Goal: Use online tool/utility: Utilize a website feature to perform a specific function

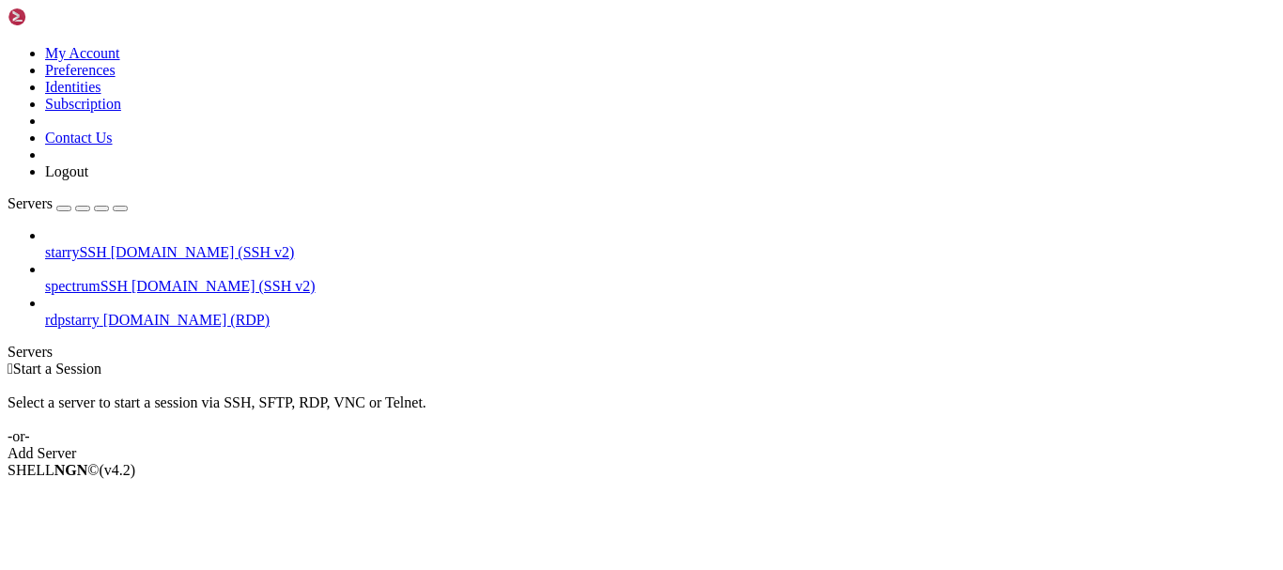
click at [100, 312] on span "rdpstarry" at bounding box center [72, 320] width 54 height 16
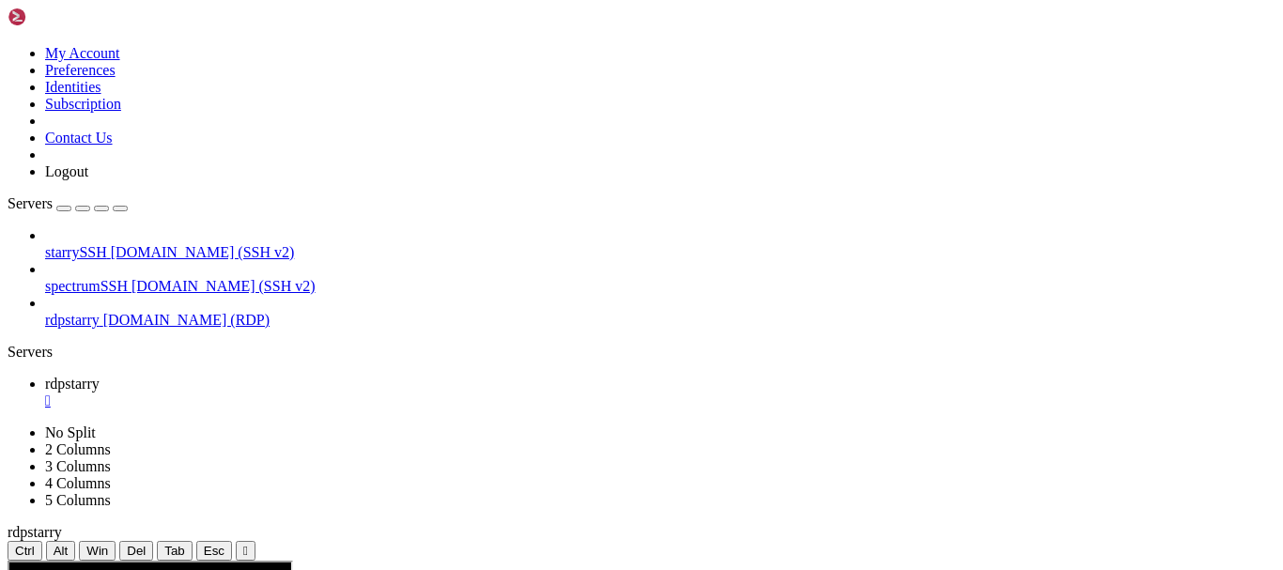
click at [107, 244] on span "starrySSH" at bounding box center [76, 252] width 62 height 16
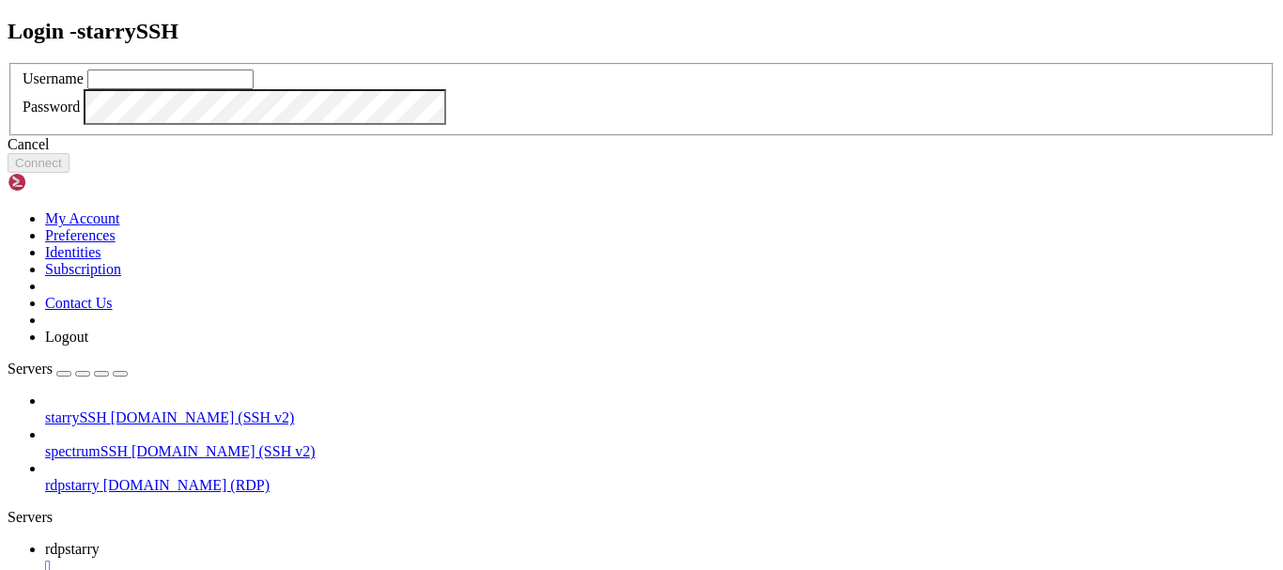
click at [254, 89] on input "text" at bounding box center [170, 79] width 166 height 20
type input "redji"
click button "Connect" at bounding box center [39, 163] width 62 height 20
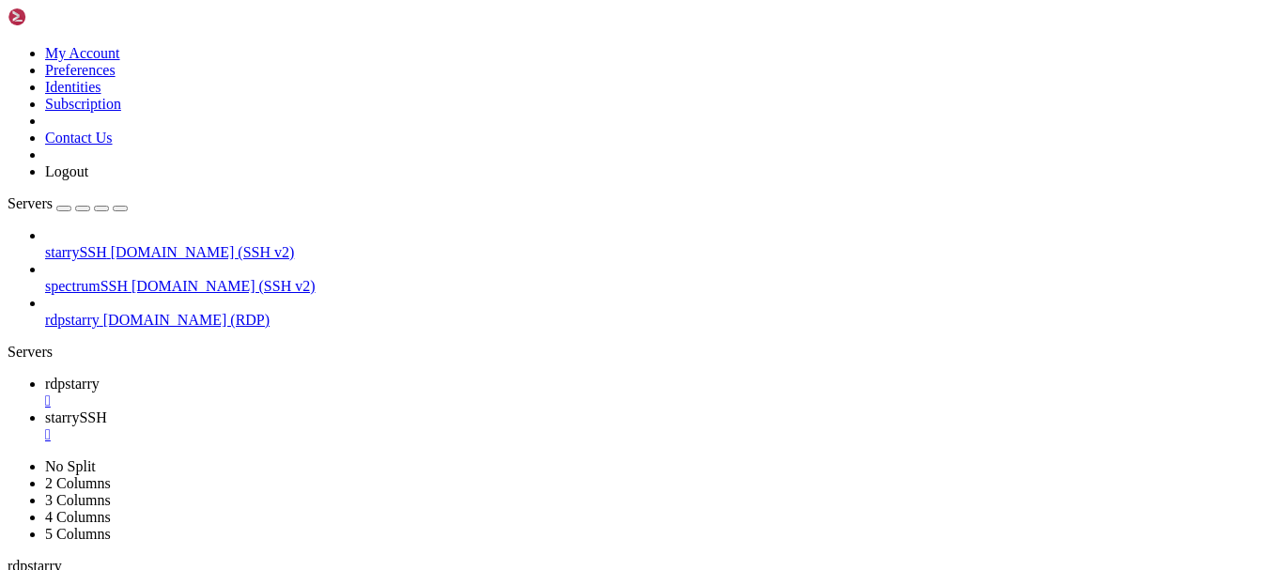
click at [463, 426] on div "" at bounding box center [660, 434] width 1230 height 17
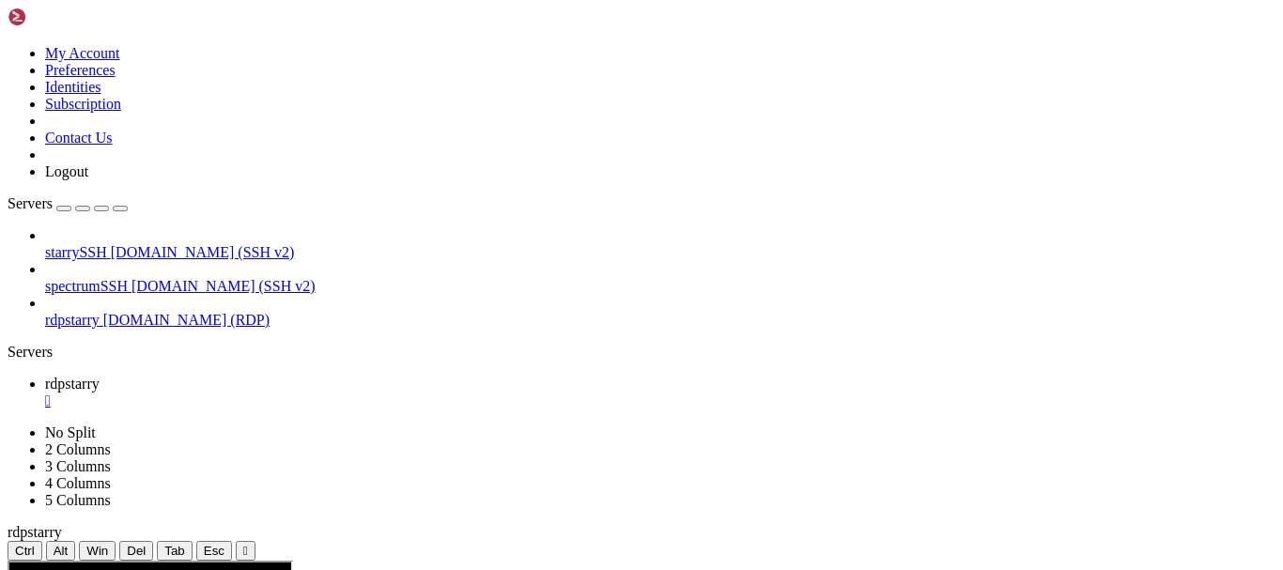
click at [339, 393] on div "" at bounding box center [660, 401] width 1230 height 17
